Goal: Task Accomplishment & Management: Complete application form

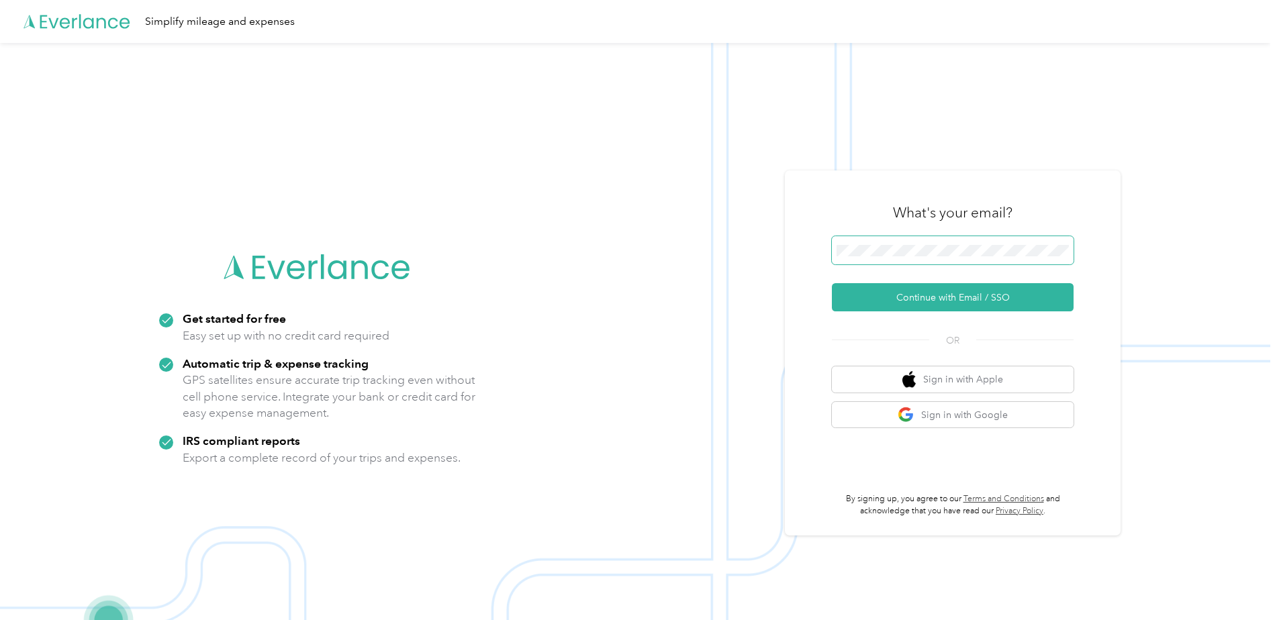
click at [858, 240] on span at bounding box center [953, 250] width 242 height 28
click at [938, 295] on button "Continue with Email / SSO" at bounding box center [953, 297] width 242 height 28
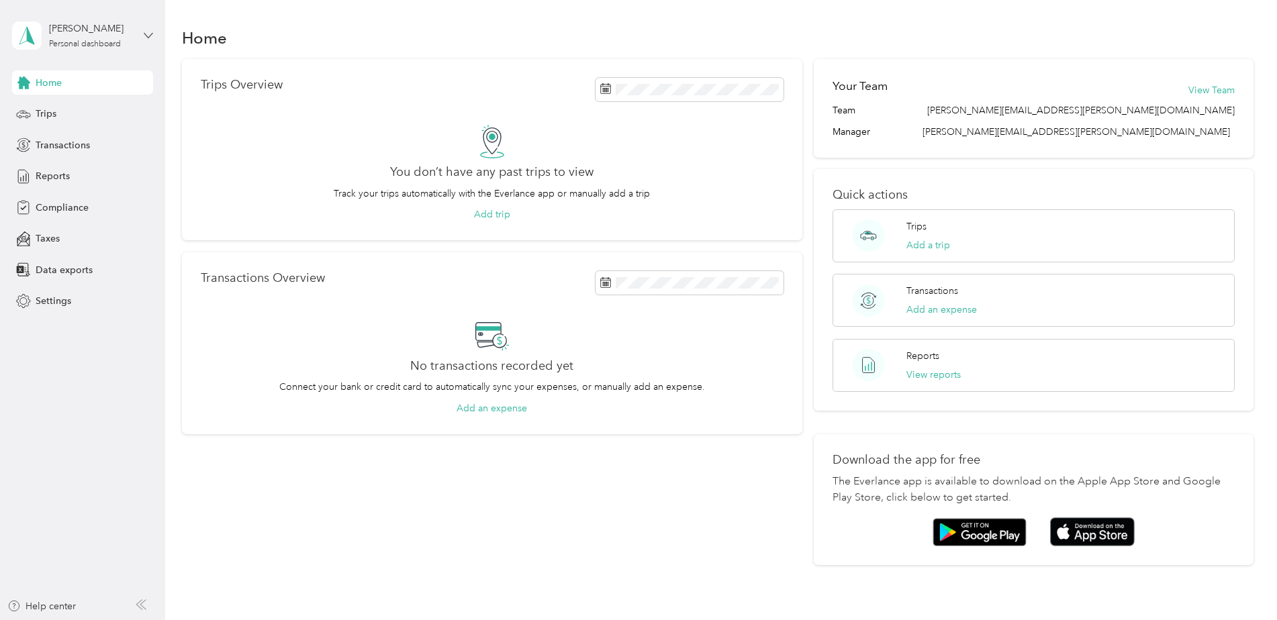
click at [149, 31] on icon at bounding box center [148, 35] width 9 height 9
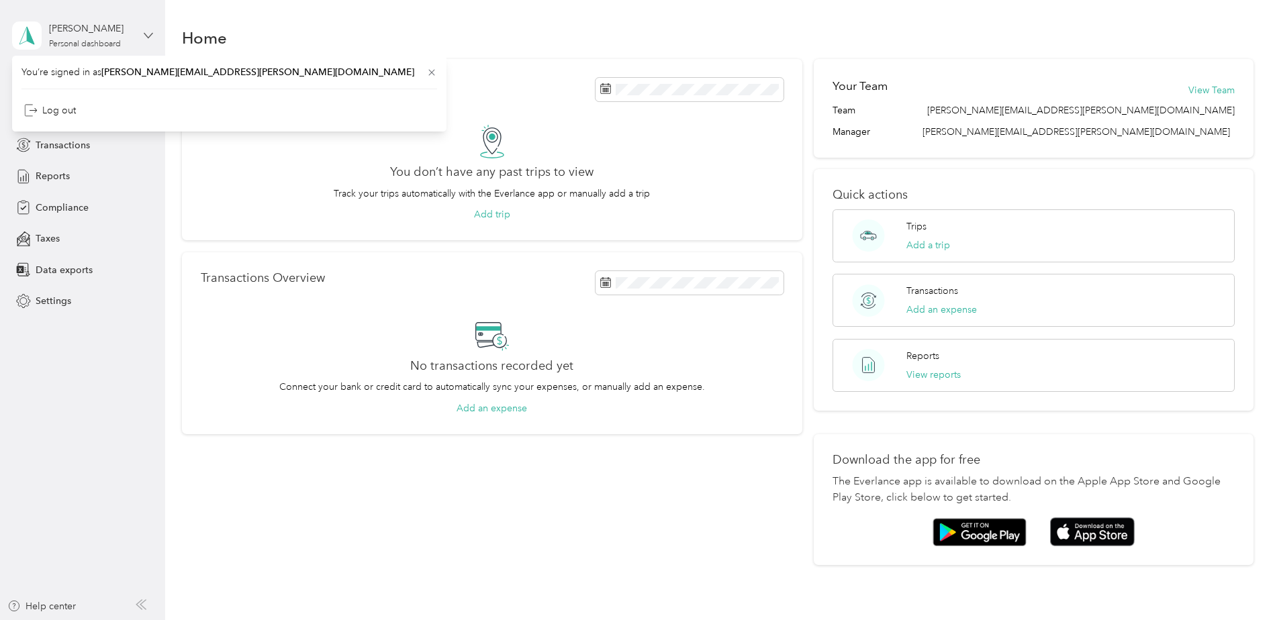
click at [149, 31] on icon at bounding box center [148, 35] width 9 height 9
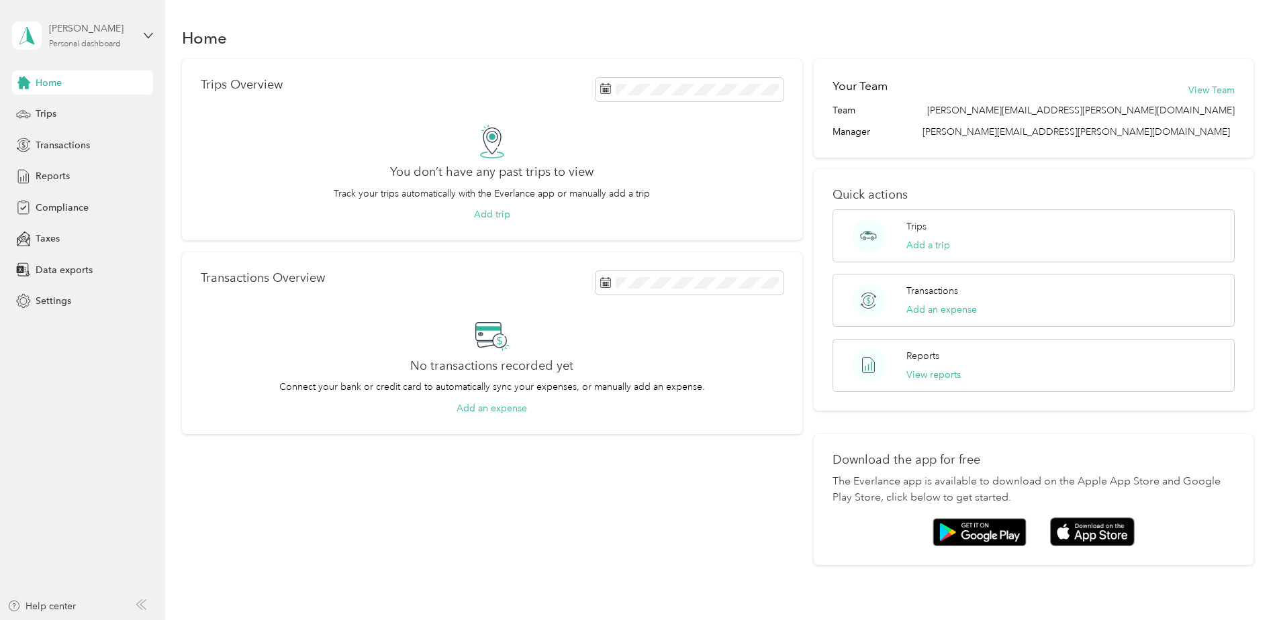
click at [95, 28] on div "[PERSON_NAME]" at bounding box center [91, 28] width 84 height 14
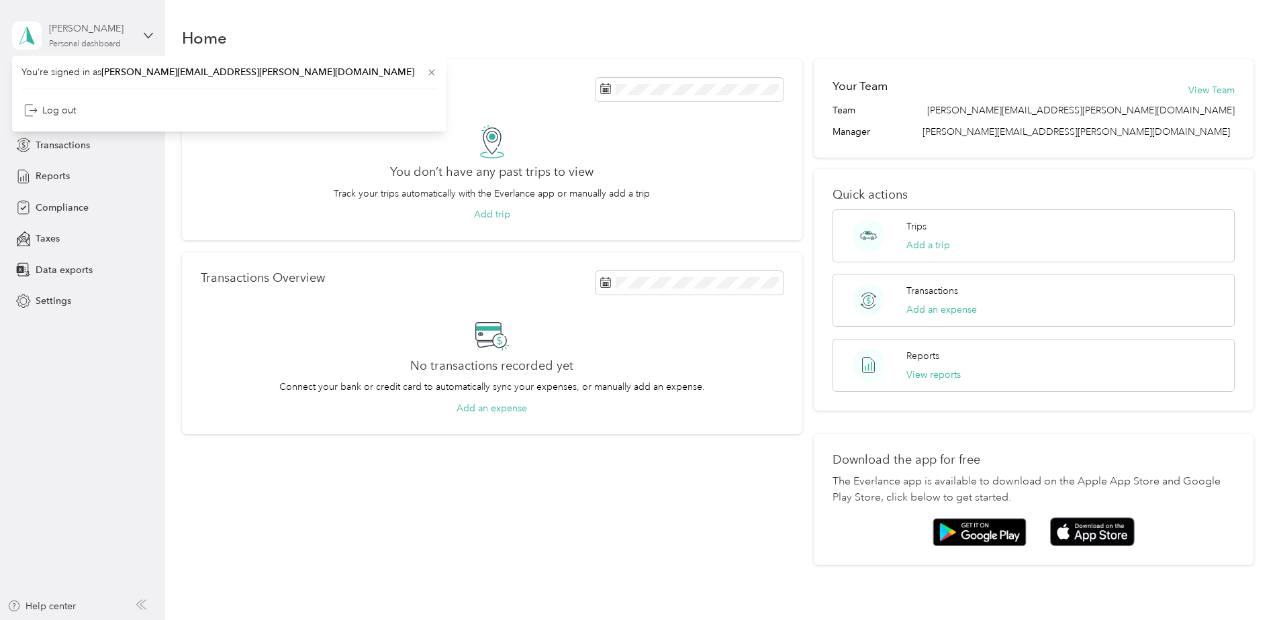
click at [95, 28] on div "[PERSON_NAME]" at bounding box center [91, 28] width 84 height 14
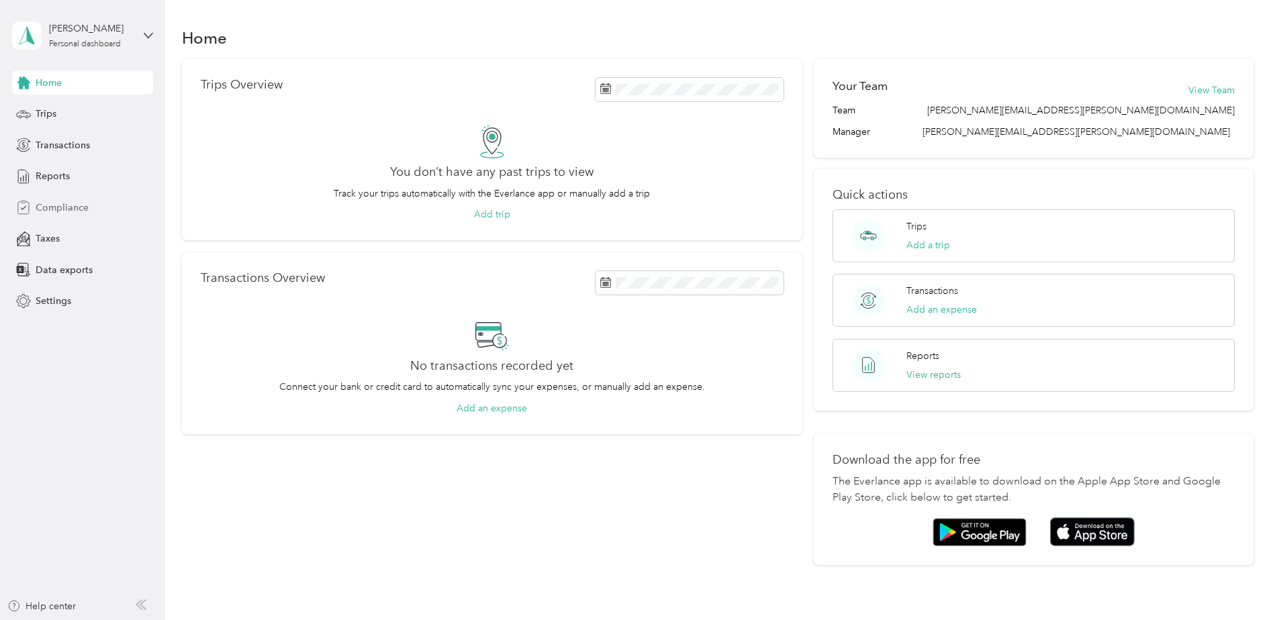
click at [49, 207] on span "Compliance" at bounding box center [62, 208] width 53 height 14
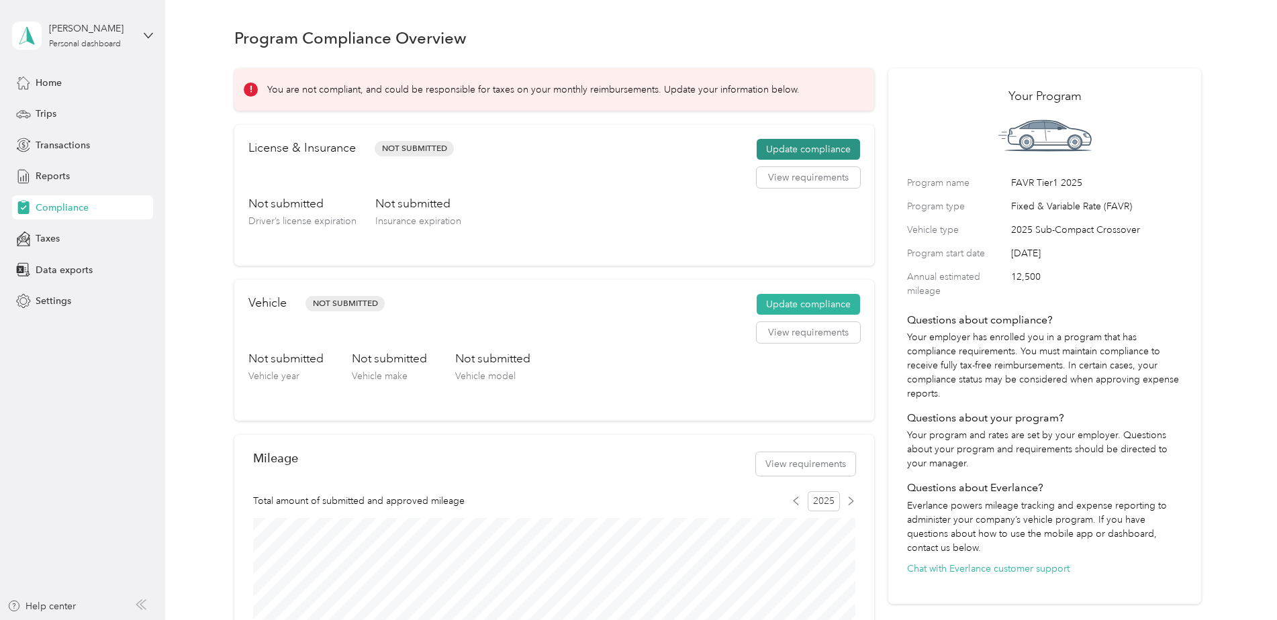
click at [773, 146] on button "Update compliance" at bounding box center [807, 149] width 103 height 21
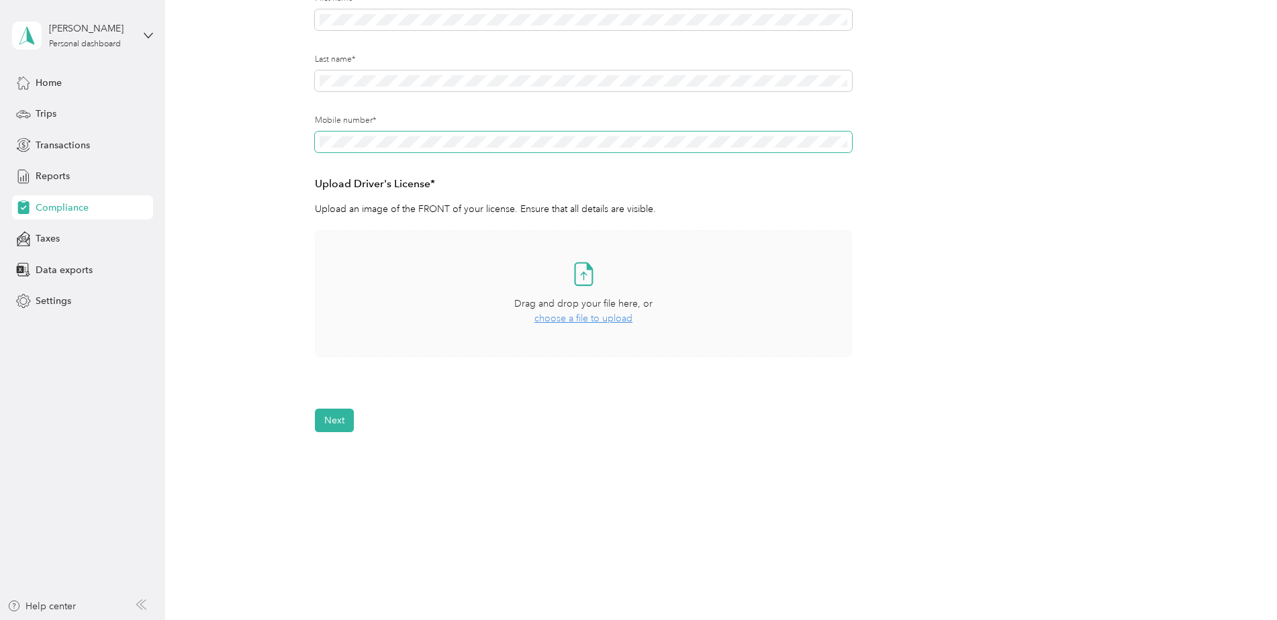
scroll to position [219, 0]
